Goal: Use online tool/utility: Utilize a website feature to perform a specific function

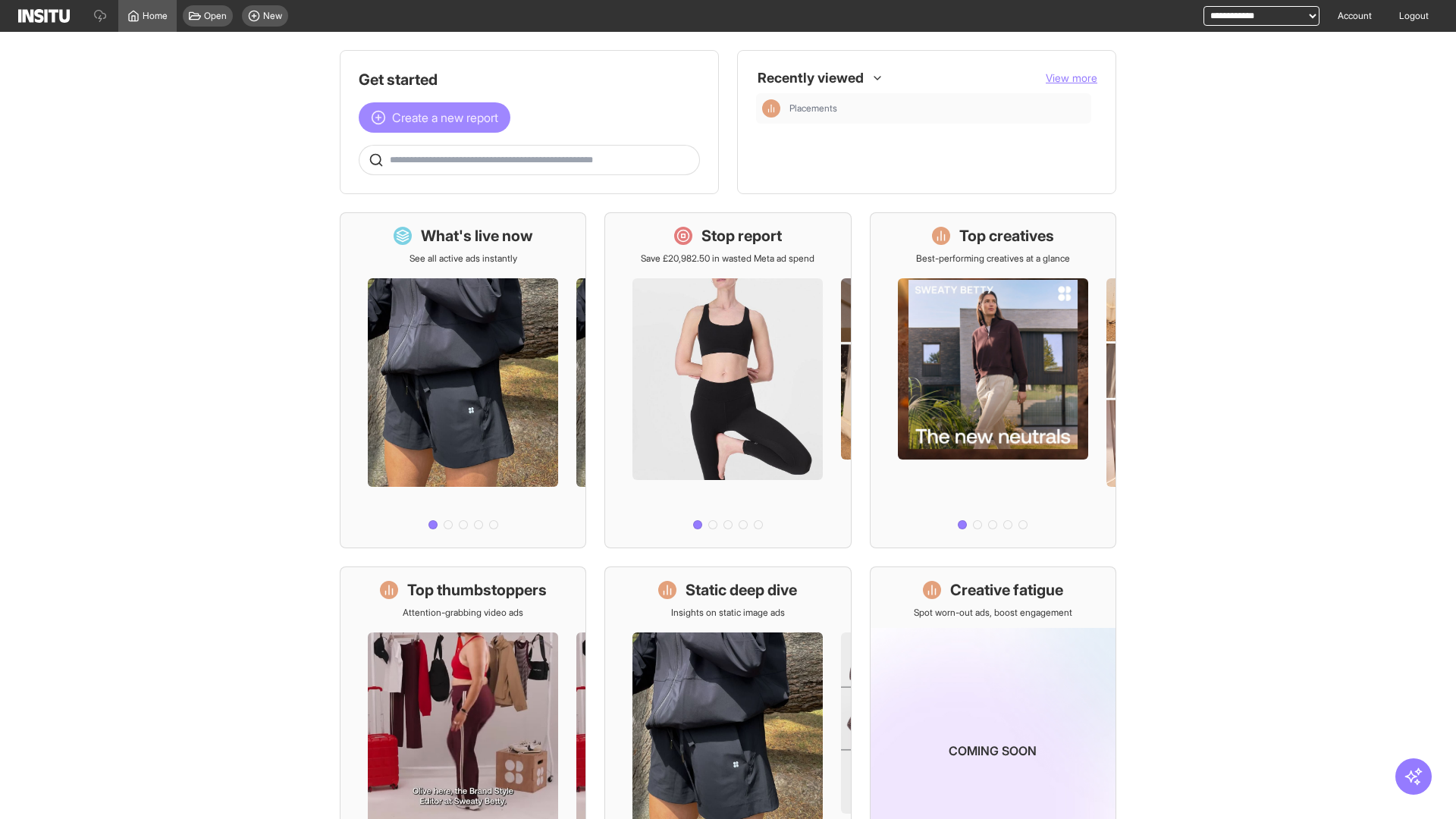
click at [438, 117] on span "Create a new report" at bounding box center [445, 117] width 106 height 18
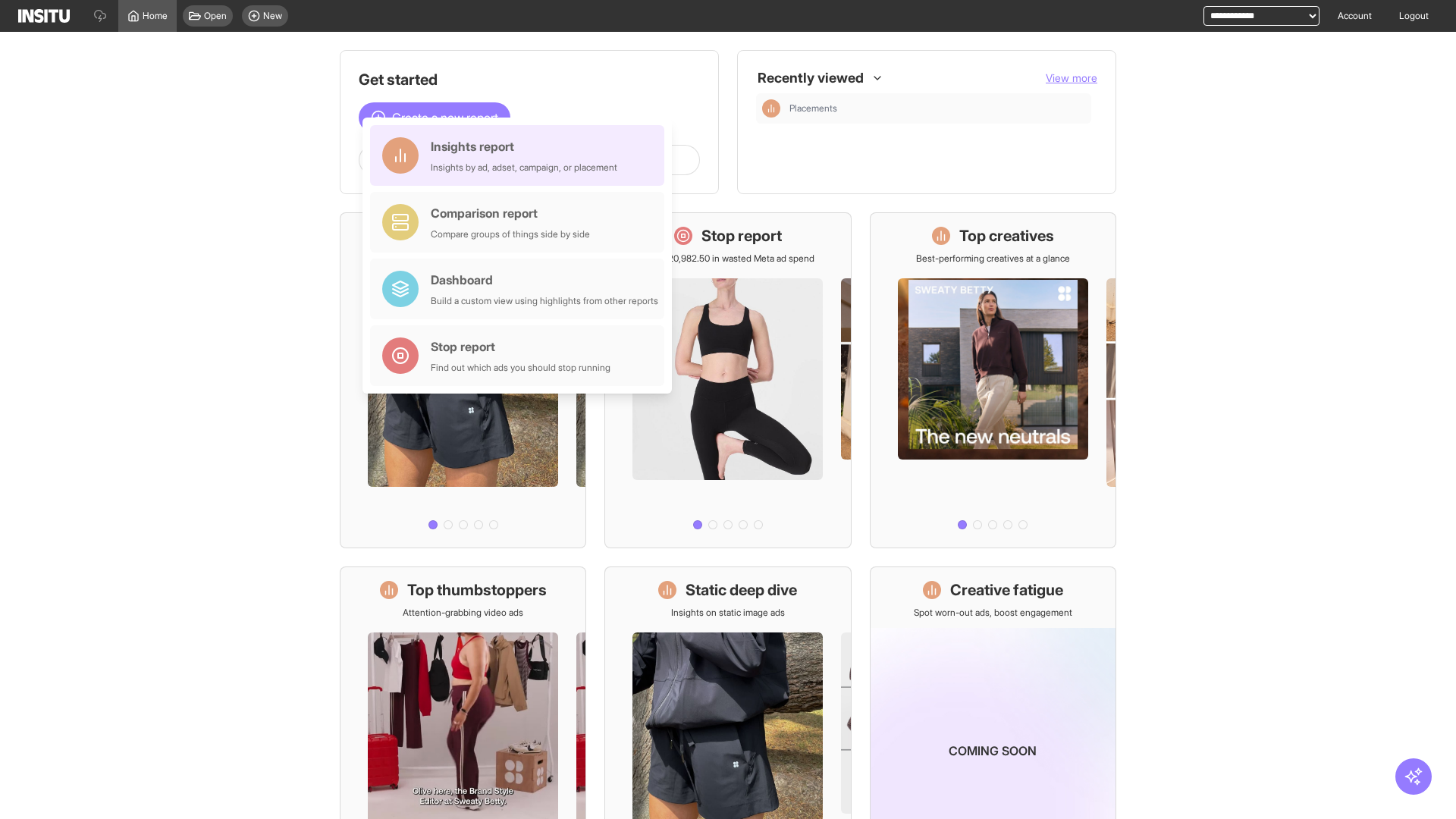
click at [521, 156] on div "Insights report Insights by ad, adset, campaign, or placement" at bounding box center [524, 155] width 186 height 36
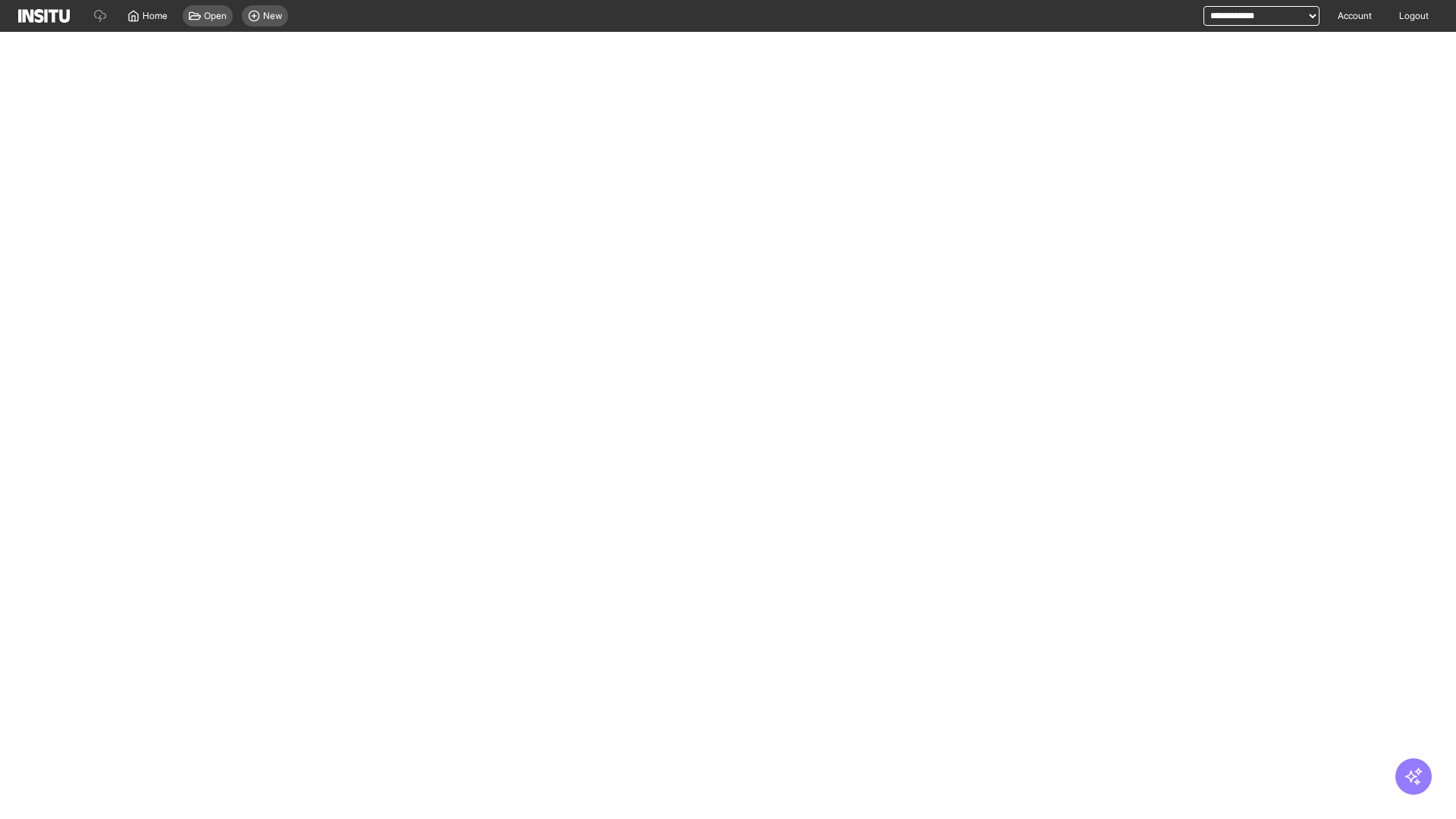
select select "**"
